Goal: Task Accomplishment & Management: Manage account settings

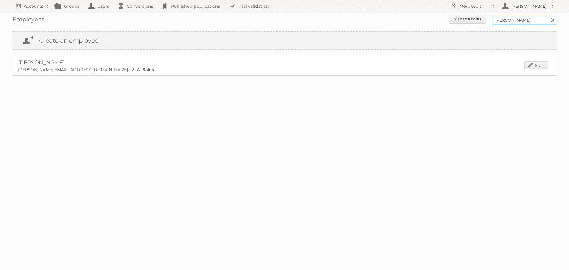
drag, startPoint x: 514, startPoint y: 20, endPoint x: 467, endPoint y: 24, distance: 47.2
click at [467, 24] on form "Manage roles [PERSON_NAME] Search" at bounding box center [284, 20] width 545 height 10
type input "dace"
click at [548, 16] on input "Search" at bounding box center [552, 20] width 9 height 9
click at [527, 63] on link "Edit" at bounding box center [536, 65] width 24 height 8
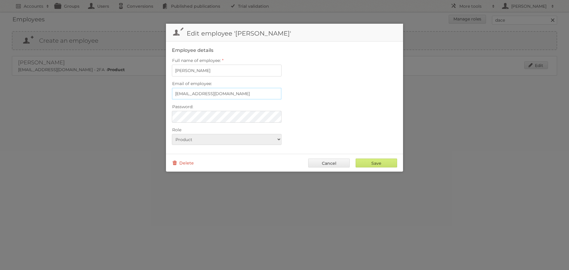
type input "zachary@publitas.com"
click at [246, 92] on input "zachary@publitas.com" at bounding box center [227, 94] width 110 height 12
click at [320, 96] on div "Email of employee: zachary@publitas.com" at bounding box center [284, 89] width 225 height 20
drag, startPoint x: 232, startPoint y: 94, endPoint x: 163, endPoint y: 88, distance: 69.3
click at [163, 88] on body "Accounts Search Advanced Search Create new account Groups Users Conversions Pub…" at bounding box center [284, 135] width 569 height 270
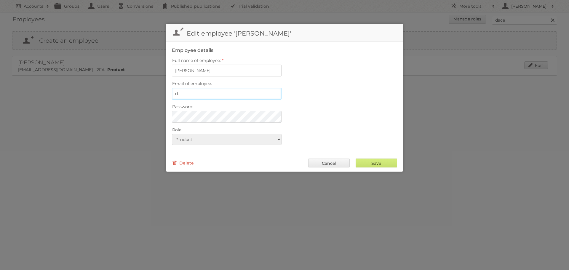
type input "d.kraucuka@publitas.com"
click at [309, 111] on div "Password:" at bounding box center [284, 113] width 225 height 20
click at [367, 160] on input "Save" at bounding box center [376, 163] width 41 height 9
type input "..."
